Goal: Task Accomplishment & Management: Manage account settings

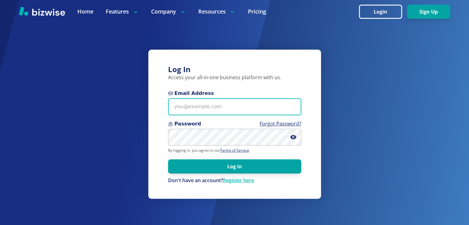
click at [218, 109] on input "Email Address" at bounding box center [234, 106] width 133 height 17
drag, startPoint x: 98, startPoint y: 218, endPoint x: 231, endPoint y: 106, distance: 173.5
click at [231, 106] on input "Email Address" at bounding box center [234, 106] width 133 height 17
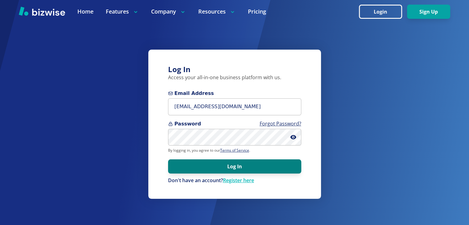
click at [231, 165] on button "Log In" at bounding box center [234, 167] width 133 height 14
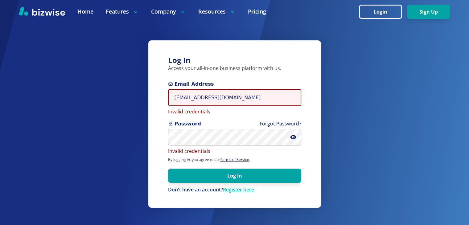
click at [223, 97] on input "[EMAIL_ADDRESS][DOMAIN_NAME]" at bounding box center [234, 97] width 133 height 17
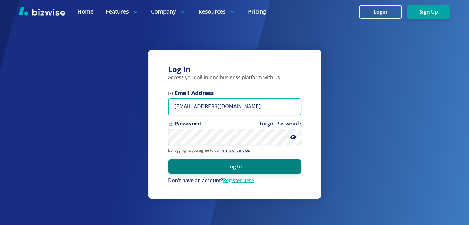
type input "[EMAIL_ADDRESS][DOMAIN_NAME]"
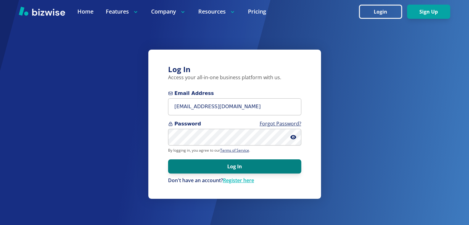
click at [220, 168] on button "Log In" at bounding box center [234, 167] width 133 height 14
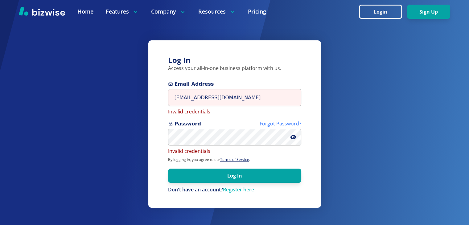
click at [285, 123] on link "Forgot Password?" at bounding box center [281, 123] width 42 height 7
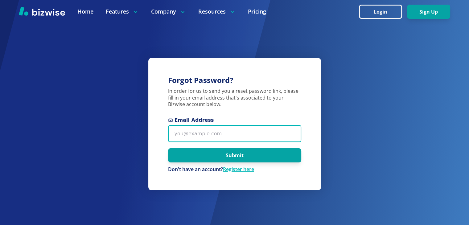
click at [232, 138] on input "Email Address" at bounding box center [234, 133] width 133 height 17
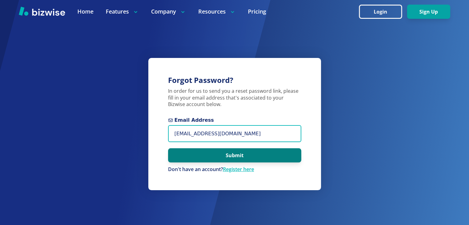
type input "[EMAIL_ADDRESS][DOMAIN_NAME]"
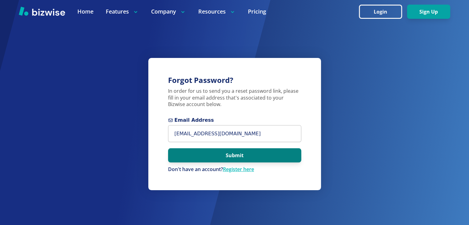
click at [240, 155] on button "Submit" at bounding box center [234, 155] width 133 height 14
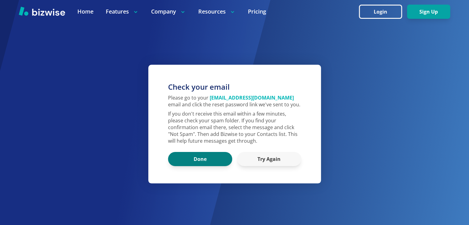
click at [220, 163] on button "Done" at bounding box center [200, 159] width 64 height 14
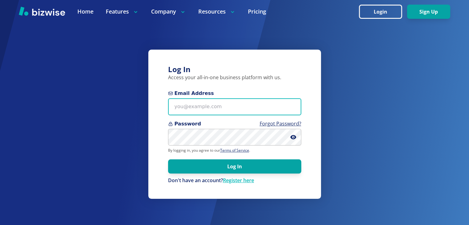
click at [202, 106] on input "Email Address" at bounding box center [234, 106] width 133 height 17
type input "r"
